Goal: Information Seeking & Learning: Check status

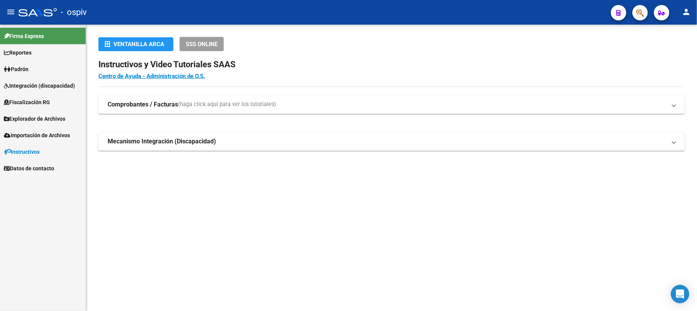
click at [639, 7] on span "button" at bounding box center [641, 13] width 8 height 16
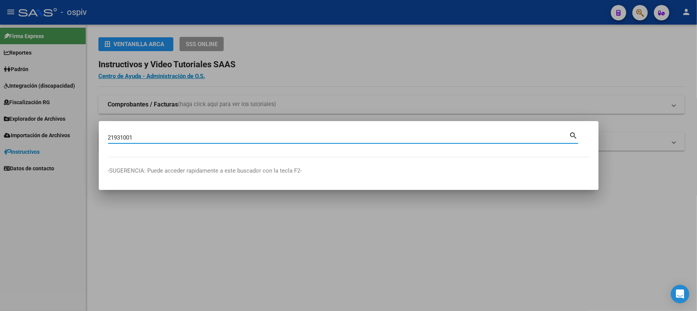
type input "21931001"
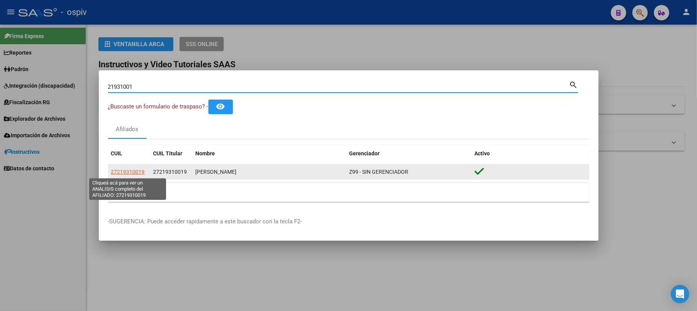
click at [137, 174] on span "27219310019" at bounding box center [128, 172] width 34 height 6
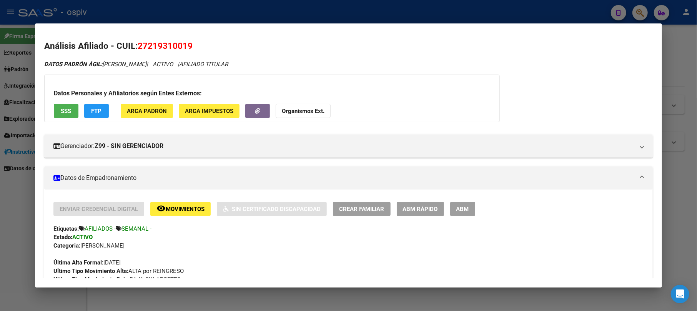
click at [22, 211] on div at bounding box center [348, 155] width 697 height 311
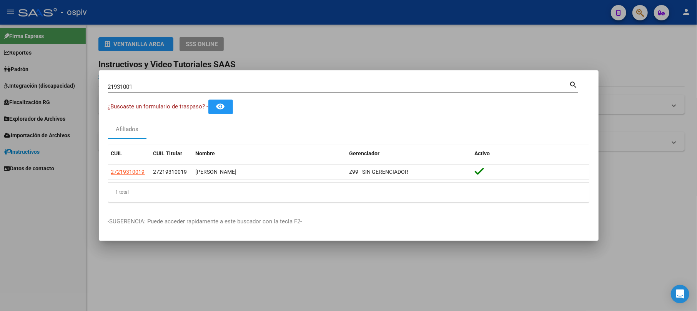
click at [691, 62] on div at bounding box center [348, 155] width 697 height 311
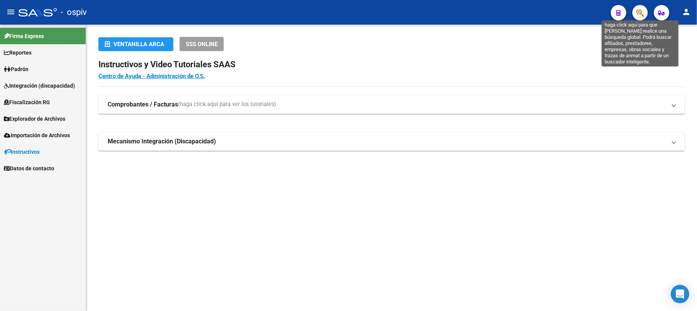
click at [643, 11] on icon "button" at bounding box center [641, 12] width 8 height 9
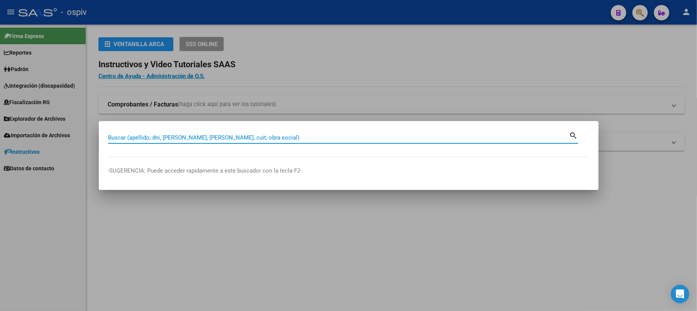
click at [25, 65] on div at bounding box center [348, 155] width 697 height 311
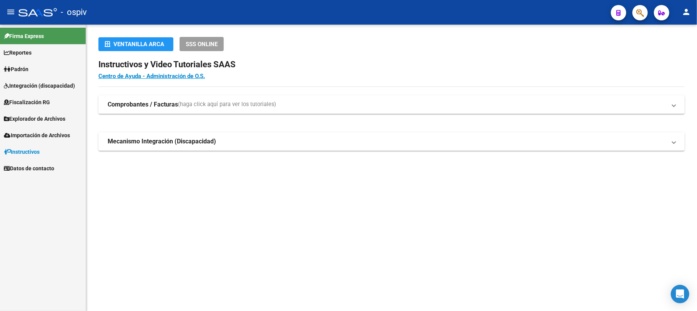
drag, startPoint x: 632, startPoint y: 11, endPoint x: 639, endPoint y: 14, distance: 7.6
click at [633, 12] on div at bounding box center [638, 13] width 22 height 16
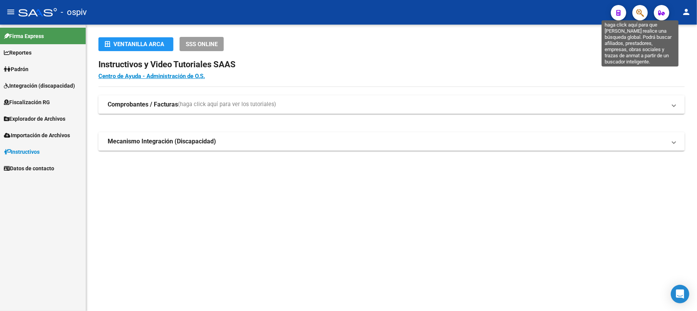
click at [639, 14] on icon "button" at bounding box center [641, 12] width 8 height 9
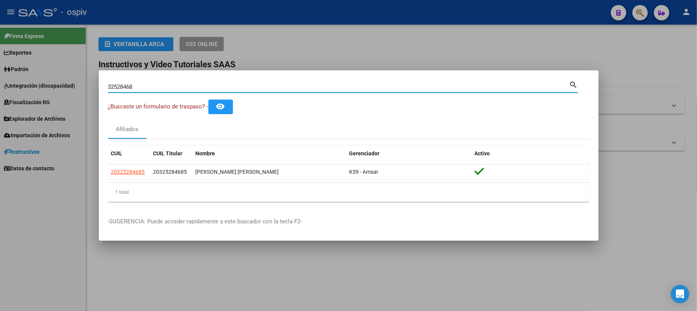
drag, startPoint x: 177, startPoint y: 88, endPoint x: 18, endPoint y: 94, distance: 159.4
click at [19, 94] on div "32528468 Buscar (apellido, dni, cuil, nro traspaso, cuit, obra social) search ¿…" at bounding box center [348, 155] width 697 height 311
type input "32528468"
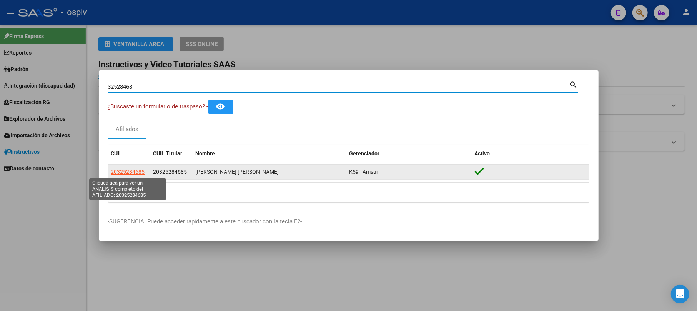
click at [116, 173] on span "20325284685" at bounding box center [128, 172] width 34 height 6
type textarea "20325284685"
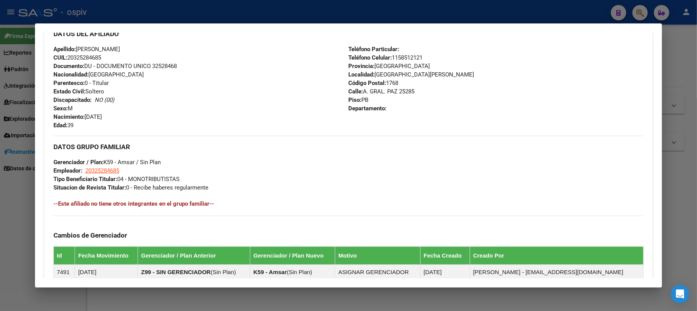
scroll to position [256, 0]
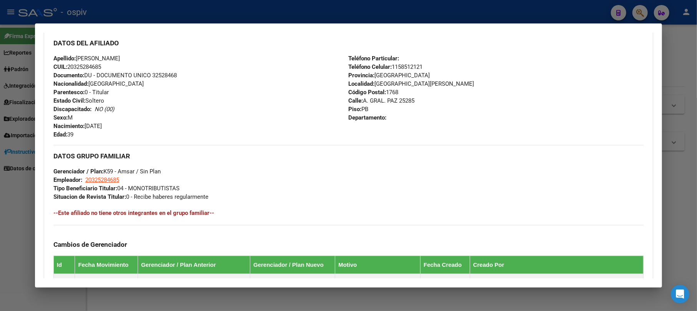
click at [638, 10] on div at bounding box center [348, 155] width 697 height 311
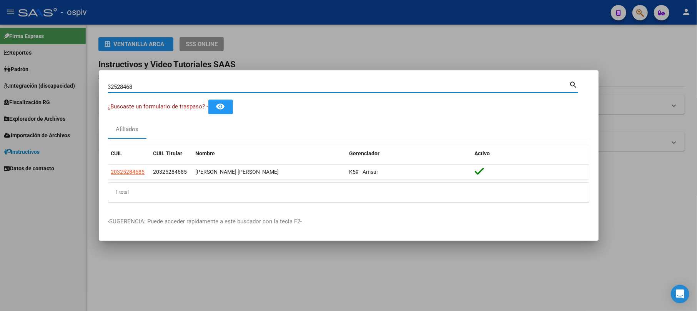
drag, startPoint x: 136, startPoint y: 90, endPoint x: 55, endPoint y: 83, distance: 80.6
click at [55, 83] on div "32528468 Buscar (apellido, dni, cuil, nro traspaso, cuit, obra social) search ¿…" at bounding box center [348, 155] width 697 height 311
type input "95807515"
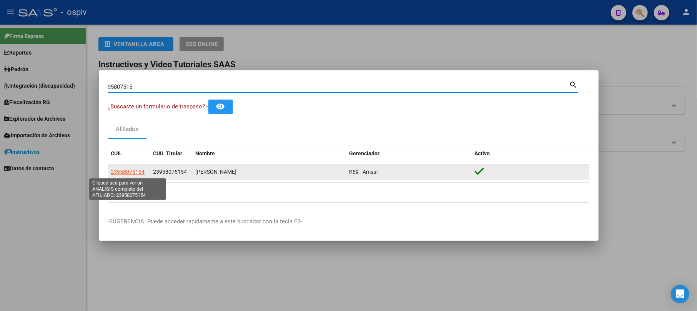
click at [131, 173] on span "23958075154" at bounding box center [128, 172] width 34 height 6
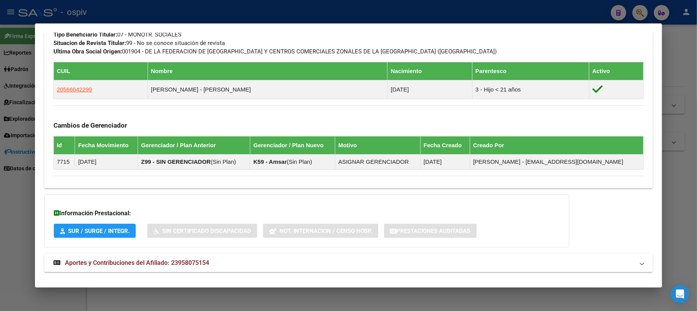
scroll to position [359, 0]
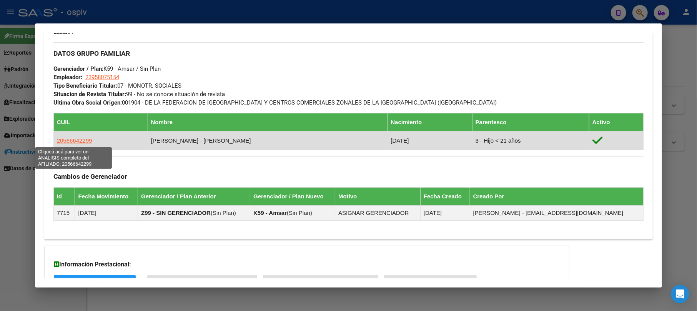
click at [74, 144] on span "20566642299" at bounding box center [74, 140] width 35 height 7
type textarea "20566642299"
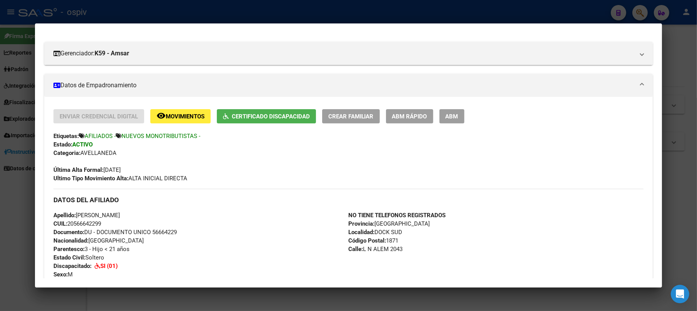
scroll to position [102, 0]
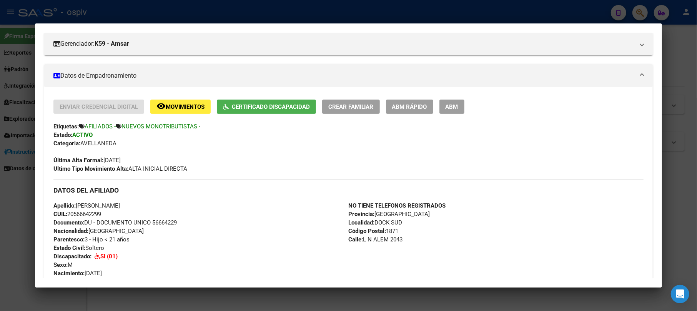
click at [286, 112] on button "Certificado Discapacidad" at bounding box center [266, 107] width 99 height 14
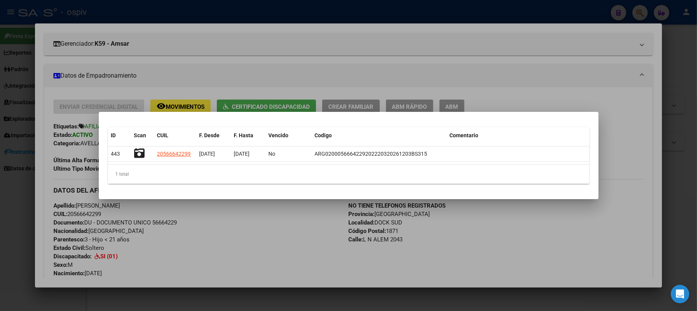
click at [275, 220] on div at bounding box center [348, 155] width 697 height 311
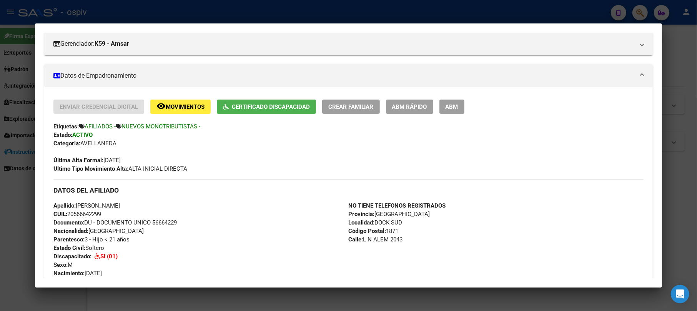
click at [0, 208] on div at bounding box center [348, 155] width 697 height 311
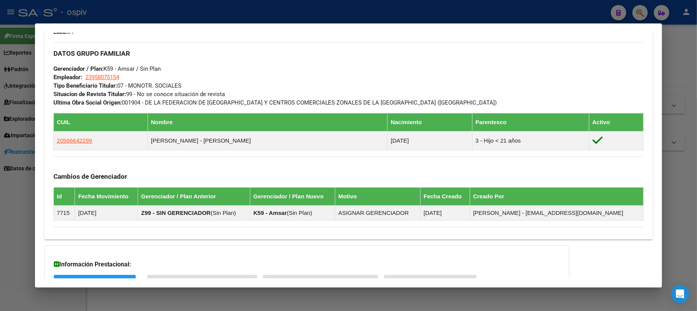
click at [645, 10] on div at bounding box center [348, 155] width 697 height 311
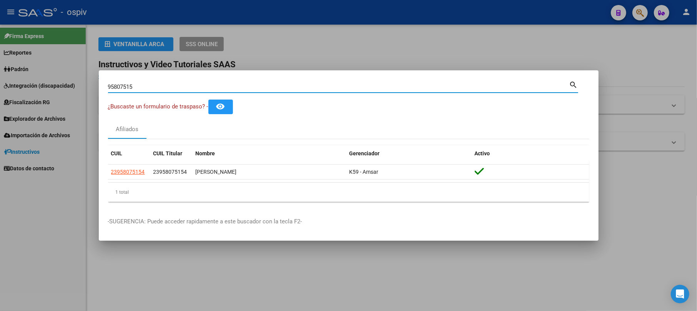
drag, startPoint x: 157, startPoint y: 88, endPoint x: 42, endPoint y: 95, distance: 115.6
click at [42, 95] on div "95807515 Buscar (apellido, dni, cuil, nro traspaso, cuit, obra social) search ¿…" at bounding box center [348, 155] width 697 height 311
type input "46733132"
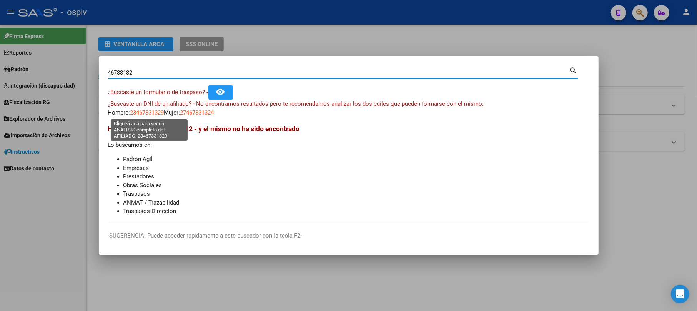
click at [143, 111] on span "23467331329" at bounding box center [147, 112] width 34 height 7
type textarea "23467331329"
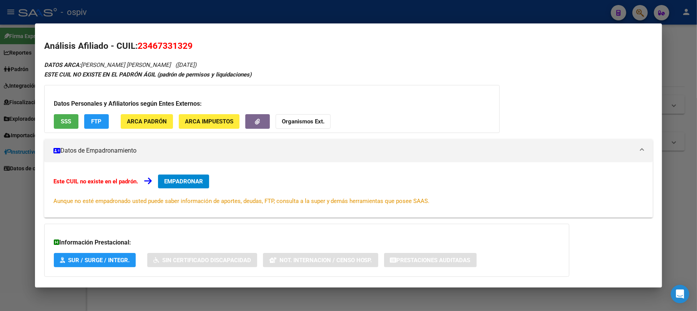
scroll to position [40, 0]
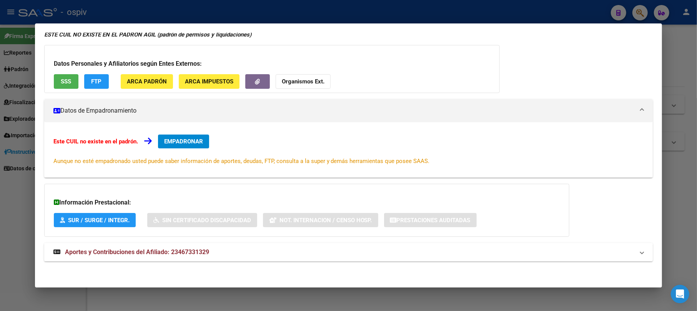
click at [125, 250] on span "Aportes y Contribuciones del Afiliado: 23467331329" at bounding box center [137, 252] width 144 height 7
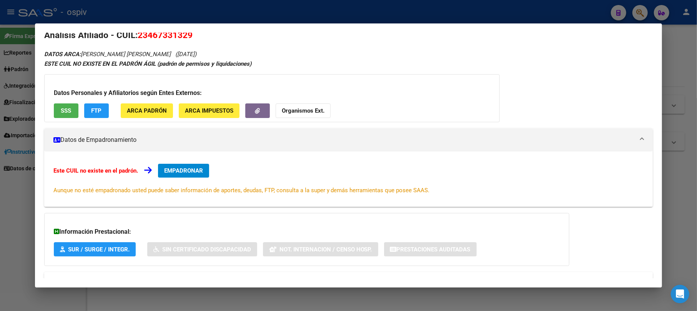
scroll to position [0, 0]
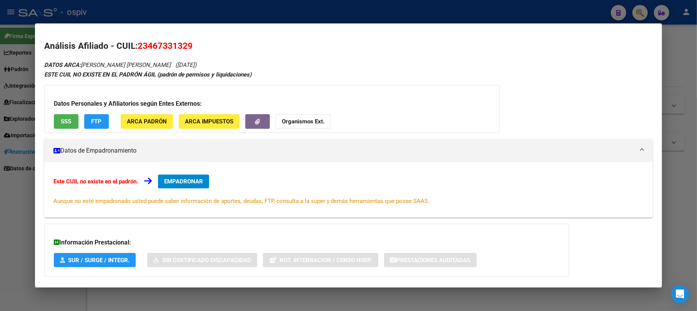
drag, startPoint x: 140, startPoint y: 45, endPoint x: 200, endPoint y: 48, distance: 60.1
click at [200, 48] on h2 "Análisis Afiliado - CUIL: 23467331329" at bounding box center [348, 46] width 609 height 13
copy span "23467331329"
